Goal: Communication & Community: Answer question/provide support

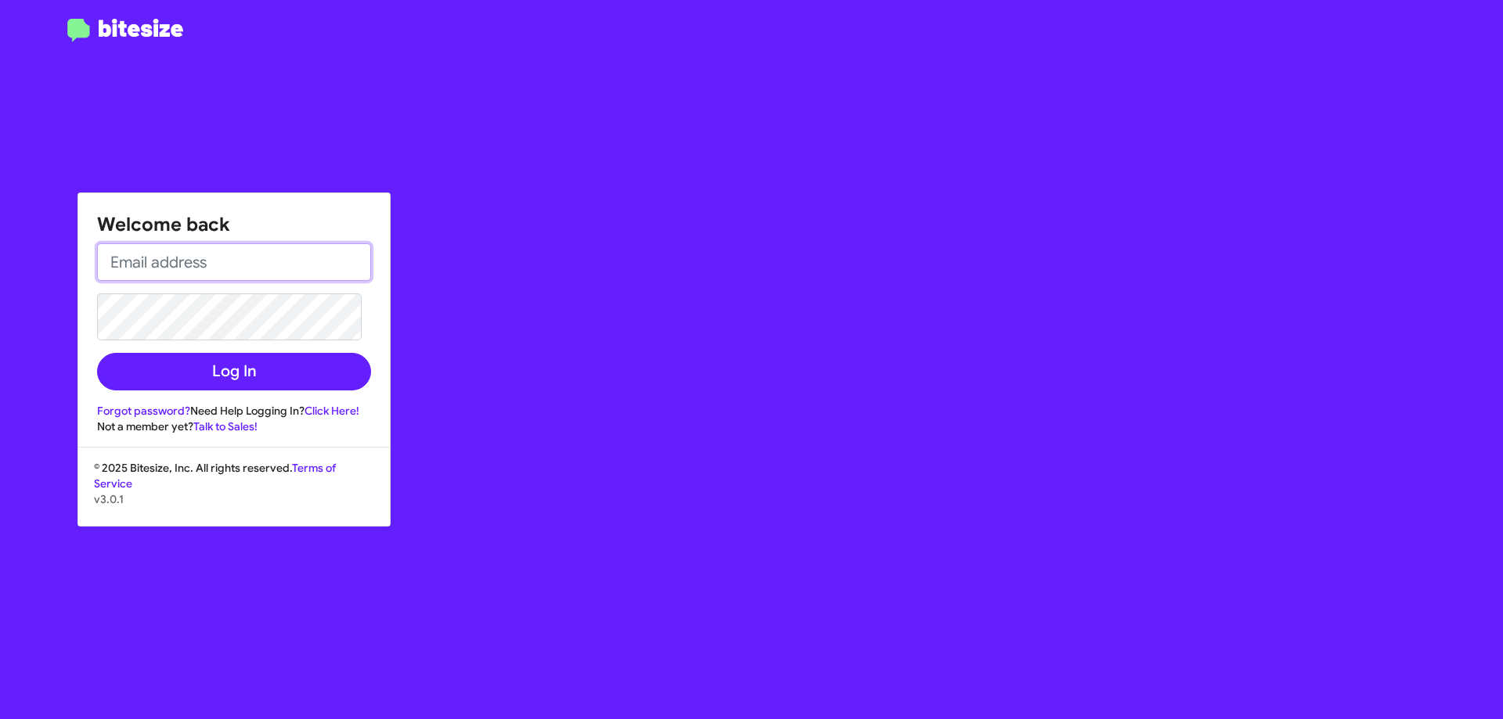
type input "abasek@nielsenautos.com"
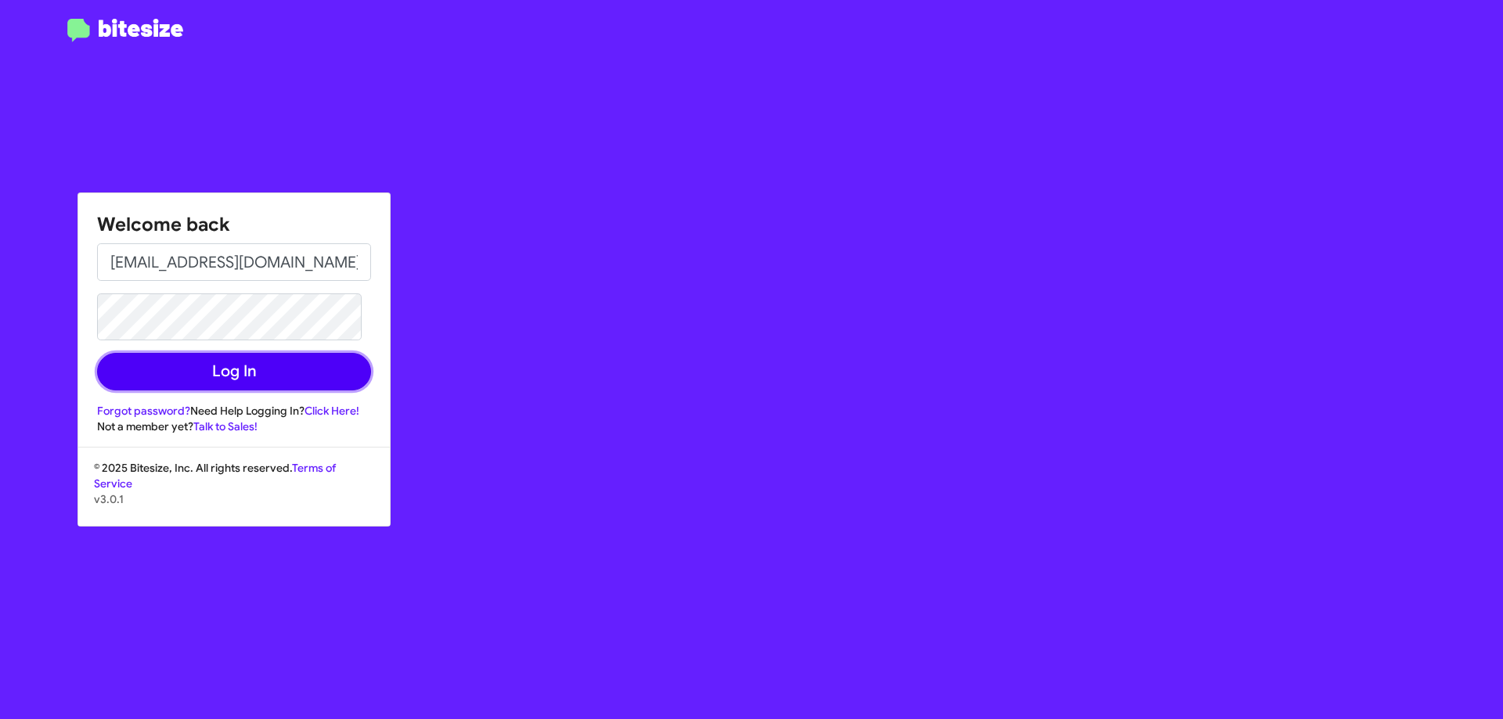
click at [284, 353] on button "Log In" at bounding box center [234, 372] width 274 height 38
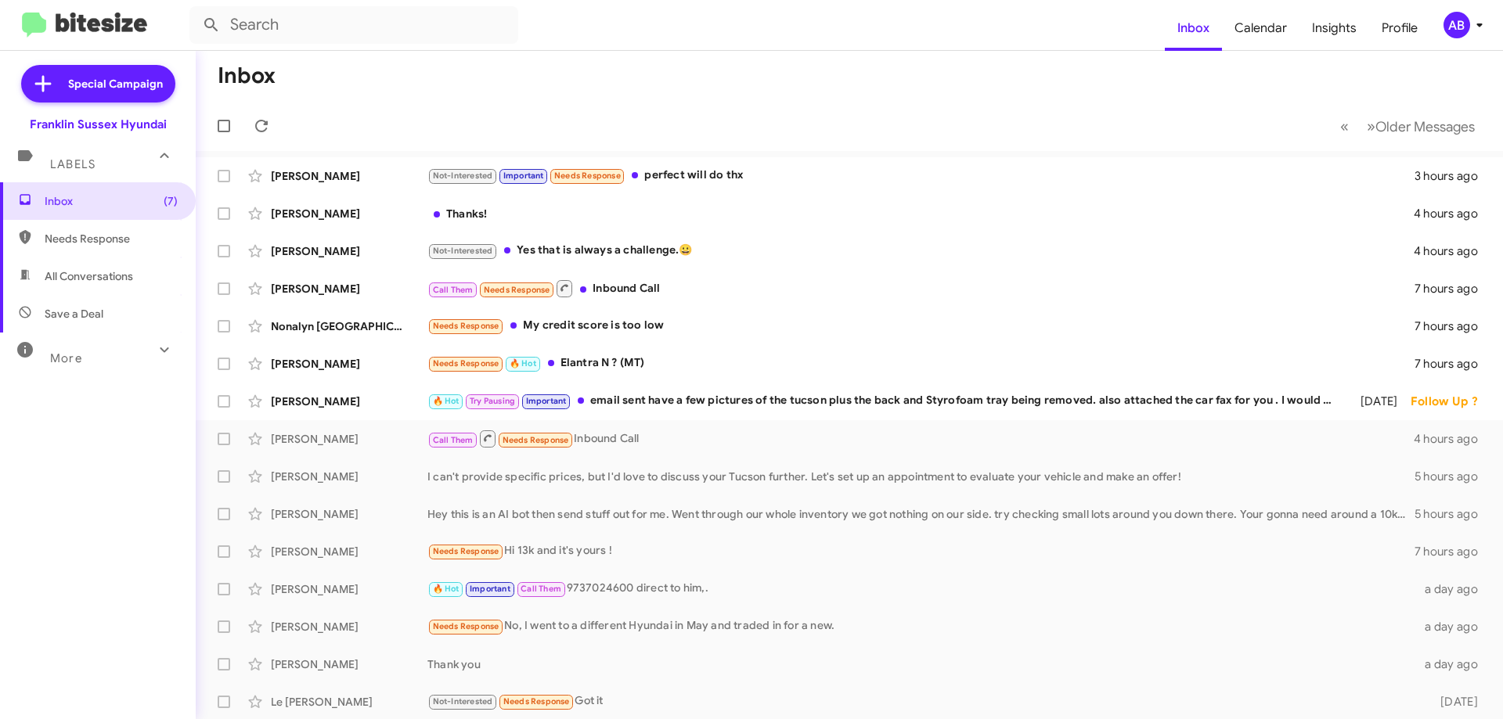
click at [747, 401] on div "🔥 Hot Try Pausing Important email sent have a few pictures of the tucson plus t…" at bounding box center [883, 401] width 913 height 18
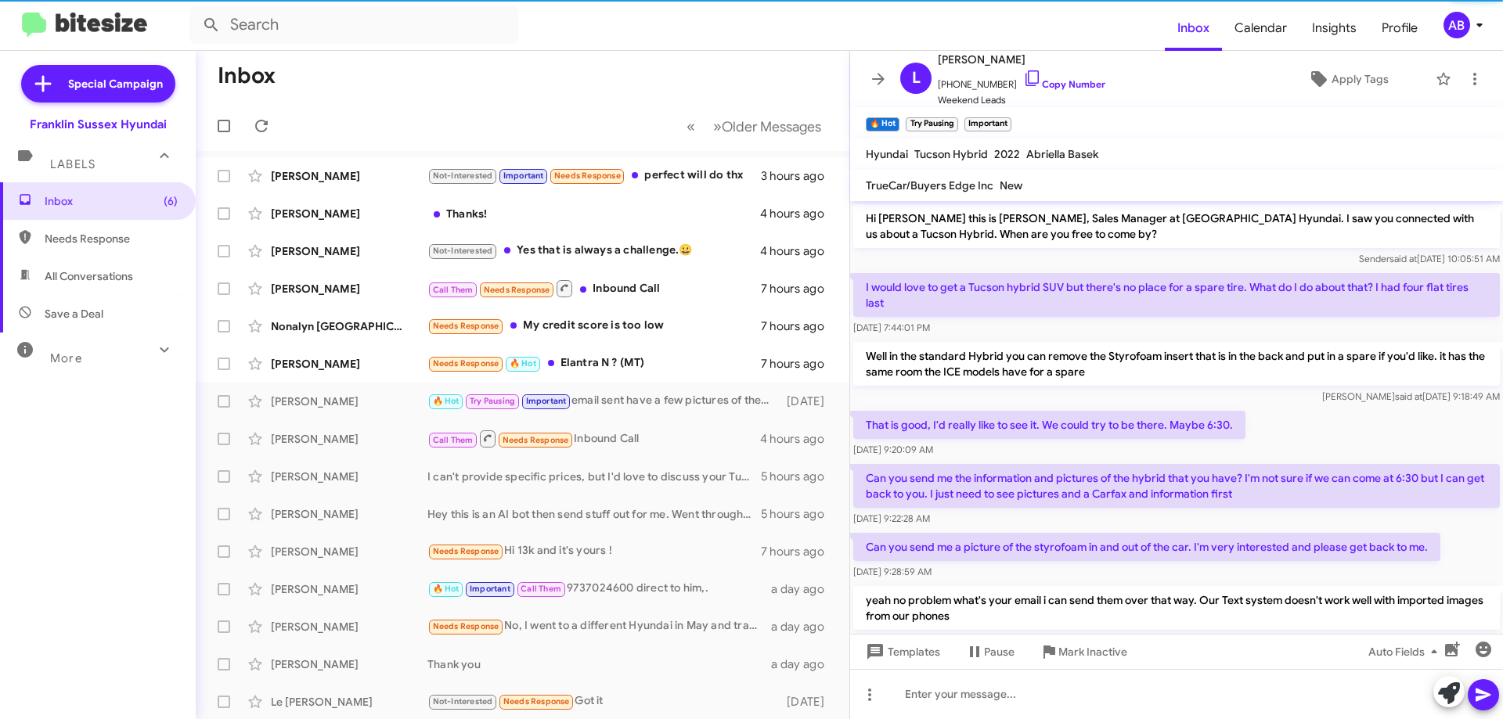
scroll to position [331, 0]
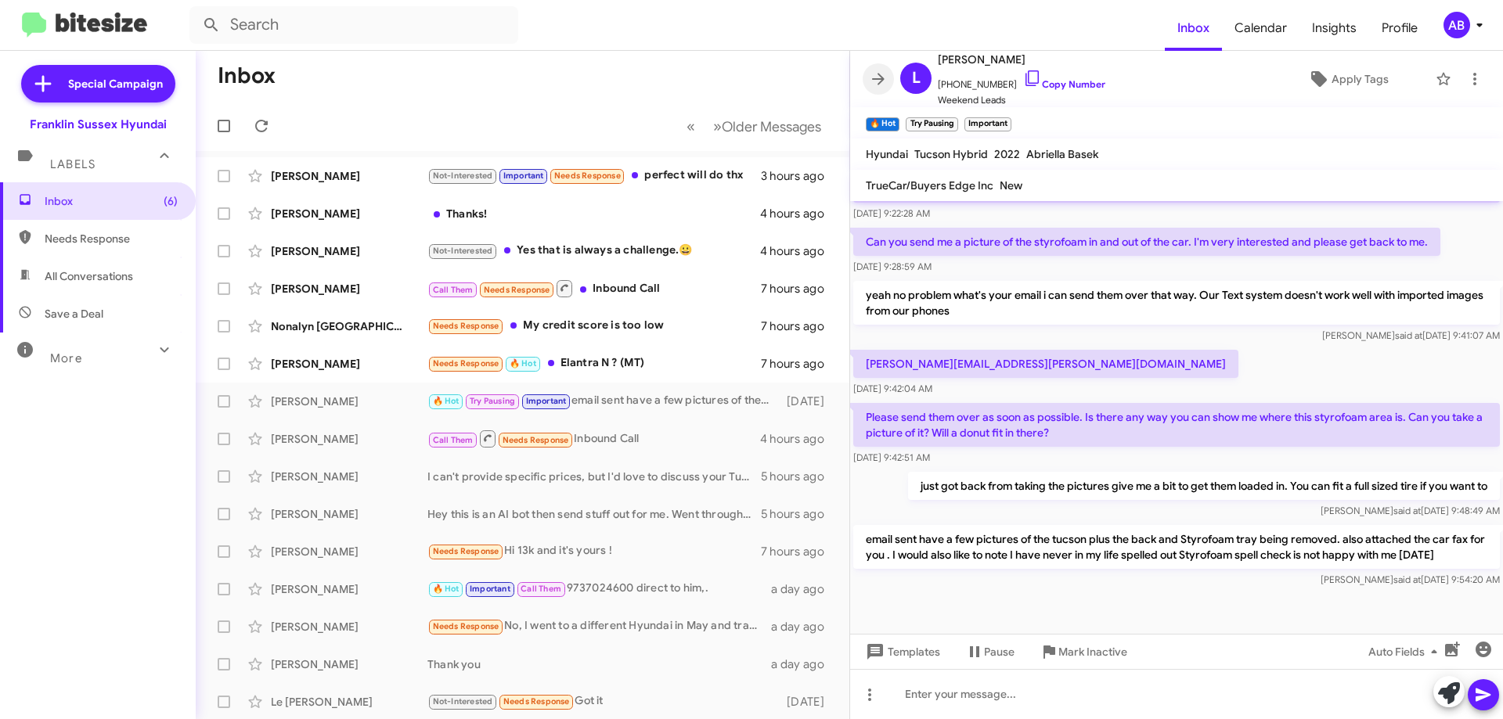
click at [883, 81] on icon at bounding box center [878, 79] width 19 height 19
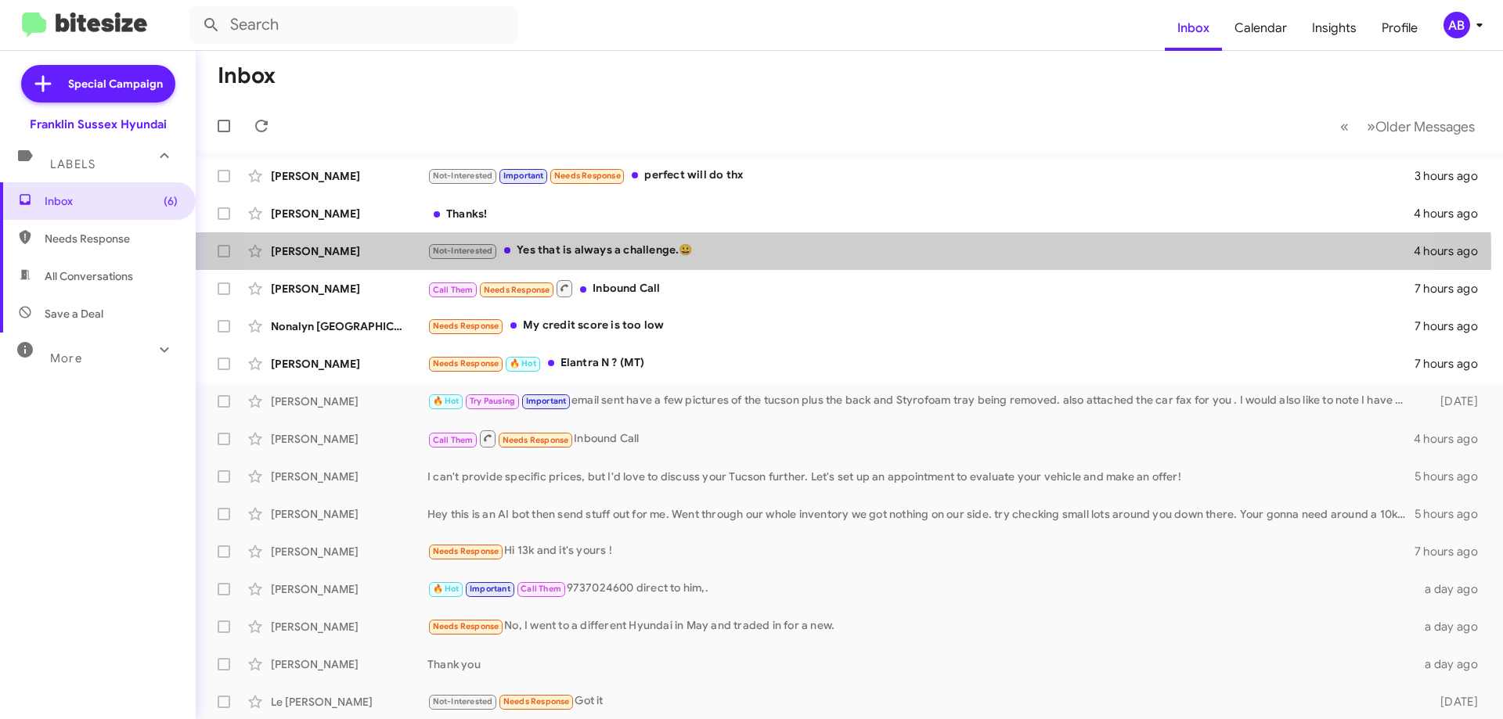
click at [767, 255] on div "Not-Interested Yes that is always a challenge.😀" at bounding box center [920, 251] width 986 height 18
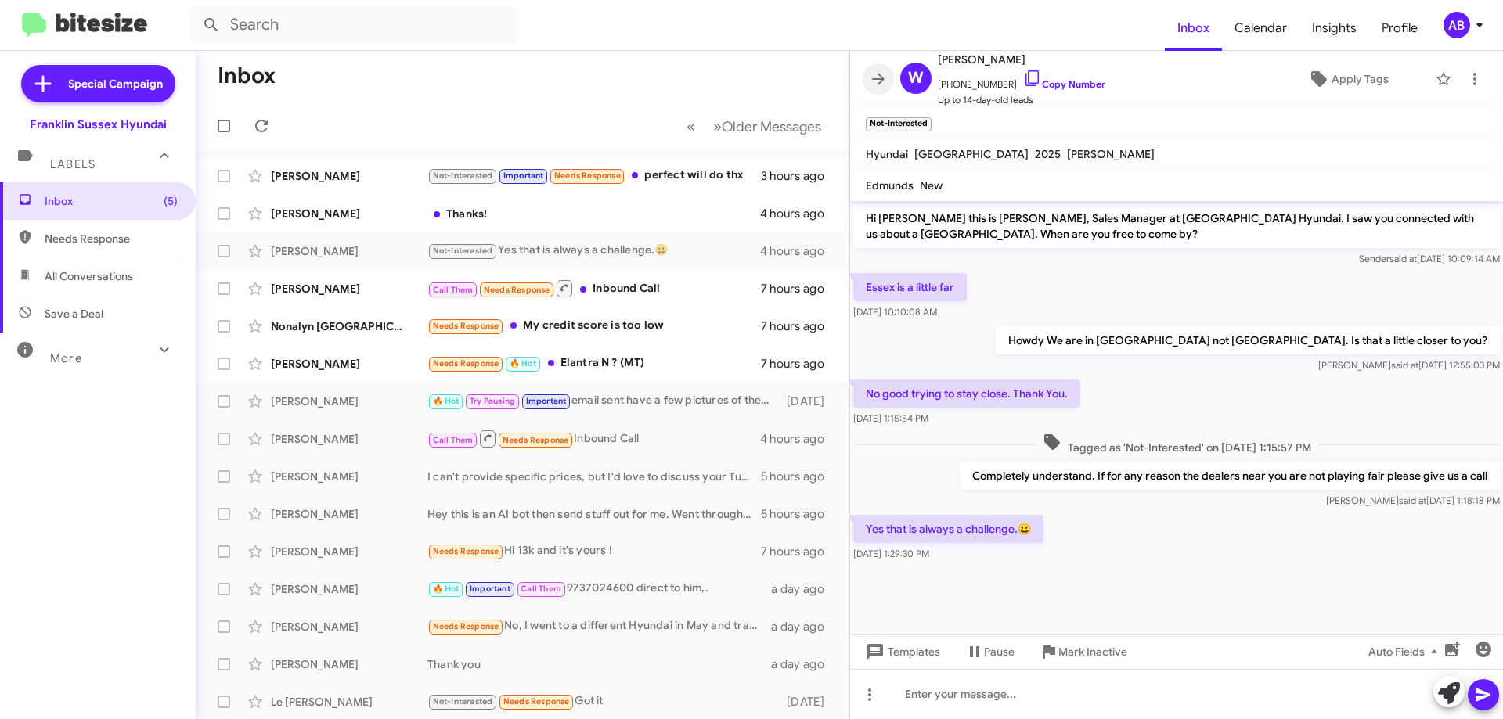
click at [863, 81] on span at bounding box center [877, 79] width 31 height 19
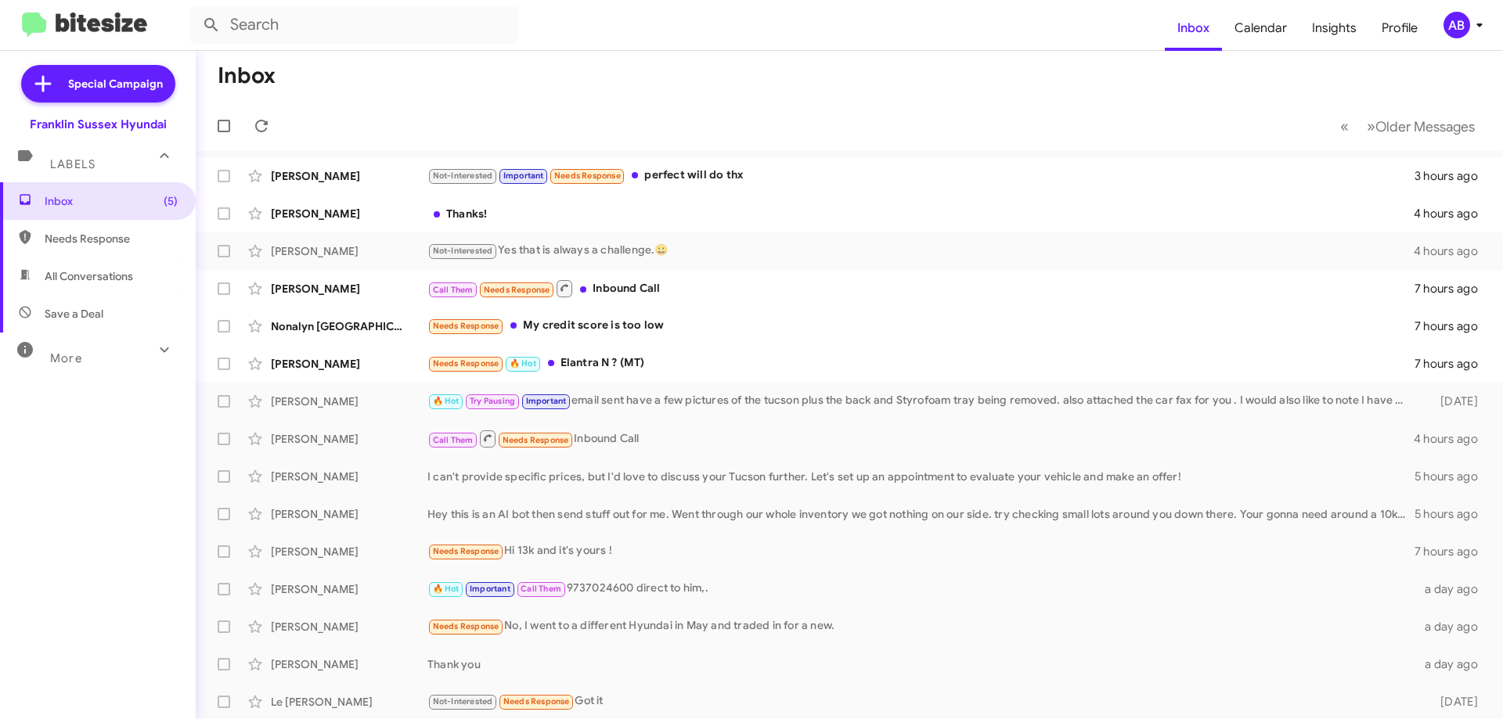
click at [630, 277] on div "Ershad Khan Call Them Needs Response Inbound Call 7 hours ago" at bounding box center [849, 288] width 1282 height 31
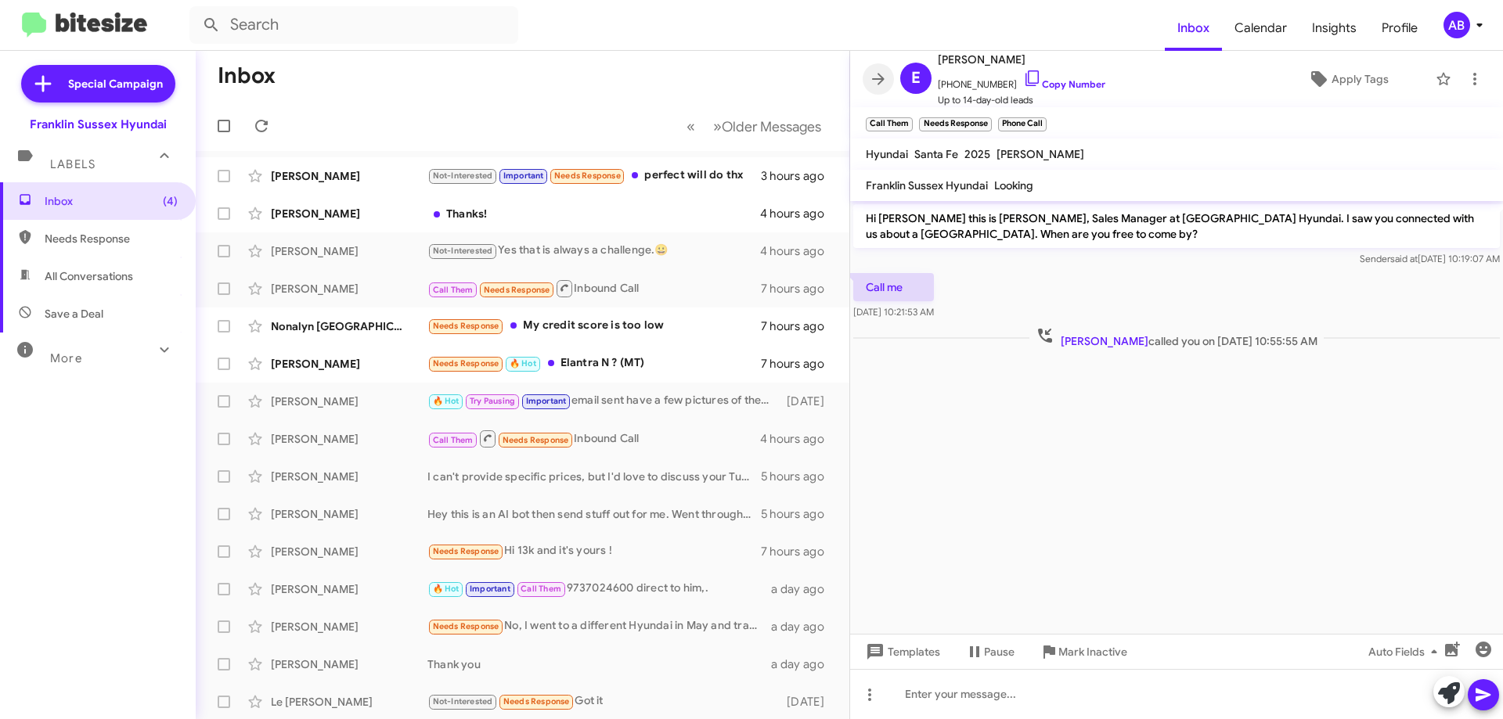
click at [888, 70] on span at bounding box center [877, 79] width 31 height 19
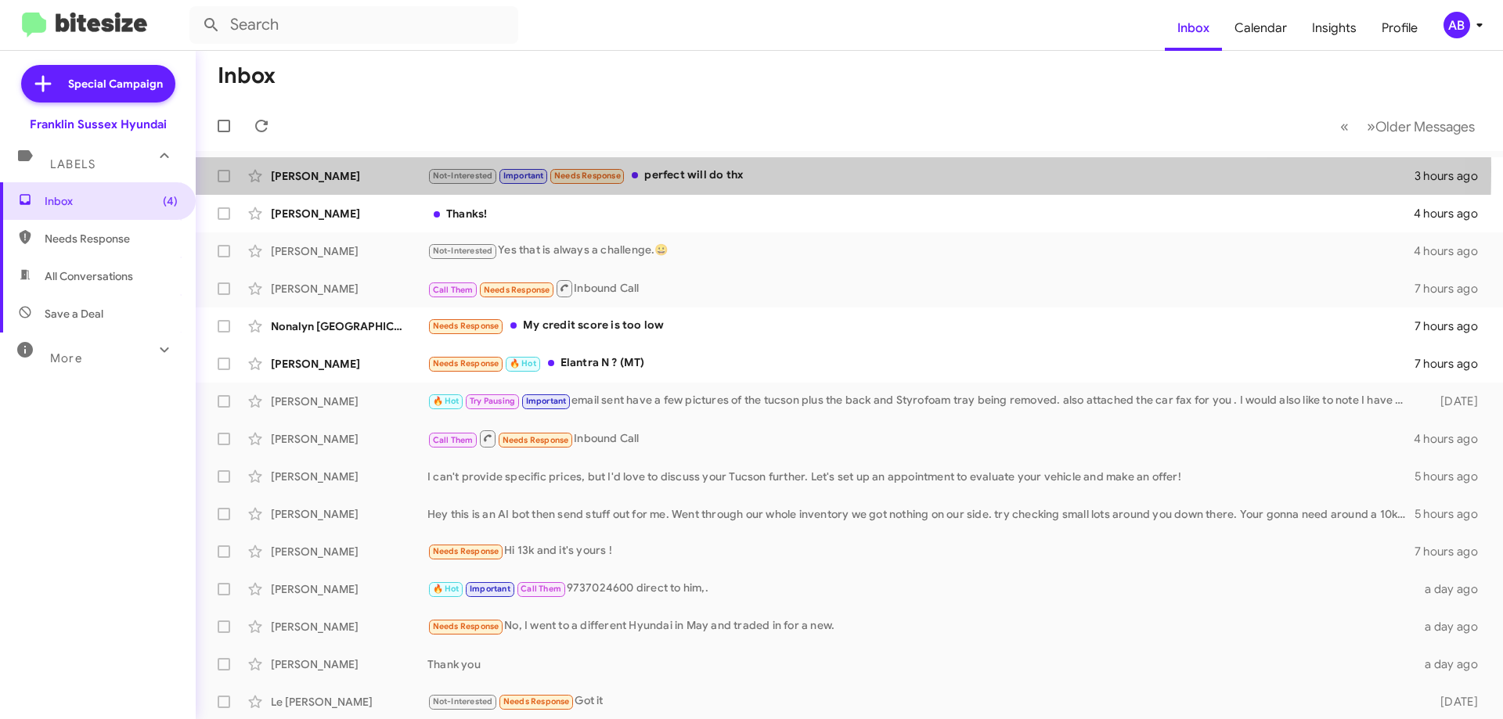
click at [682, 171] on div "Not-Interested Important Needs Response perfect will do thx" at bounding box center [920, 176] width 987 height 18
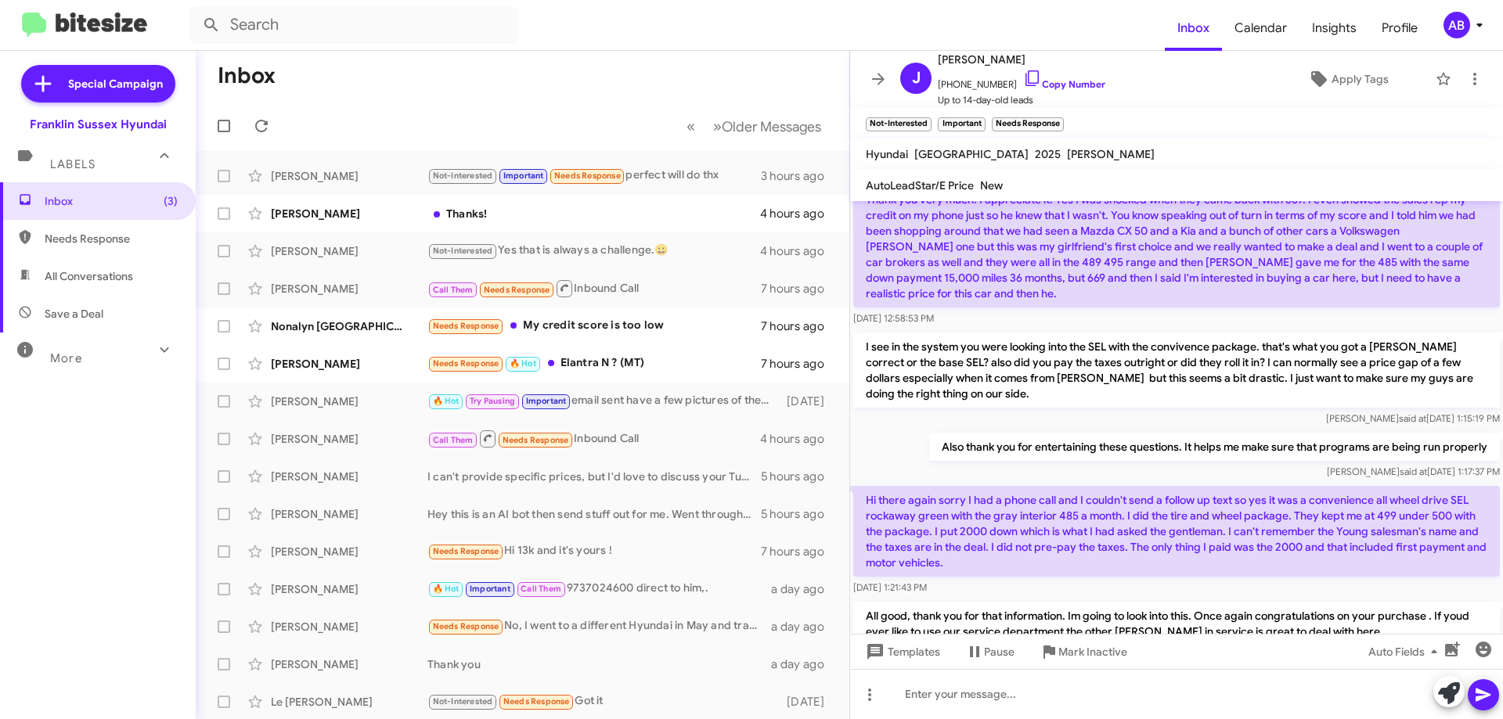
scroll to position [384, 0]
click at [874, 70] on icon at bounding box center [878, 79] width 19 height 19
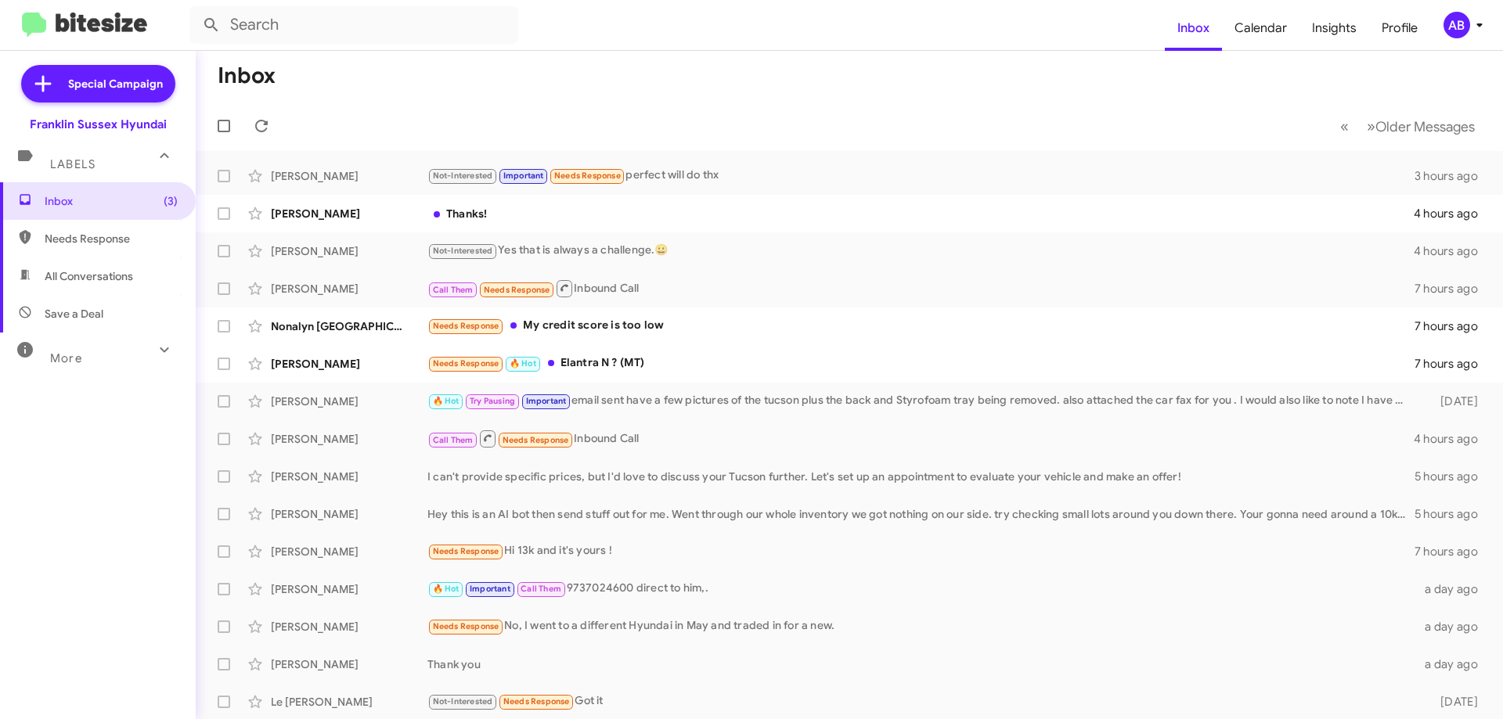
click at [545, 208] on div "Thanks!" at bounding box center [920, 214] width 986 height 16
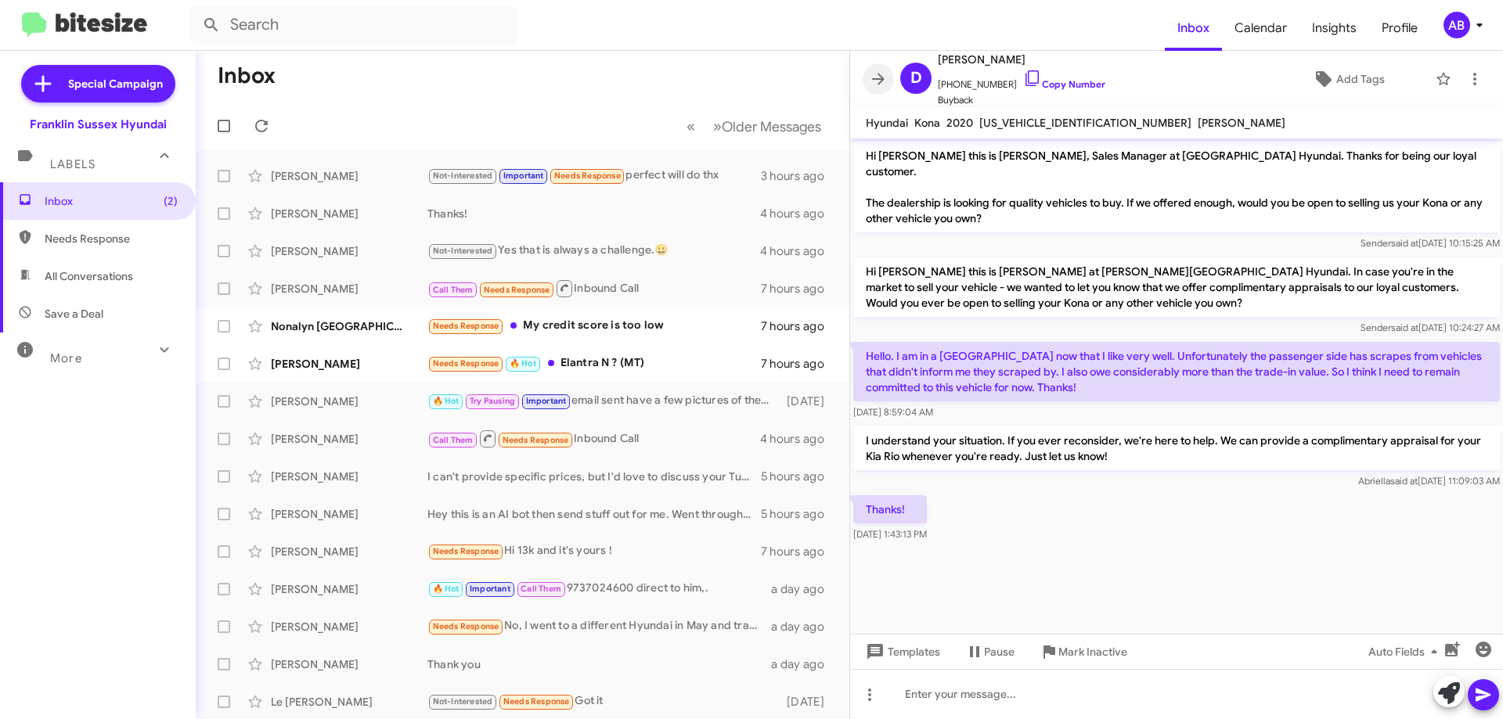
click at [870, 78] on icon at bounding box center [878, 79] width 19 height 19
